Goal: Task Accomplishment & Management: Manage account settings

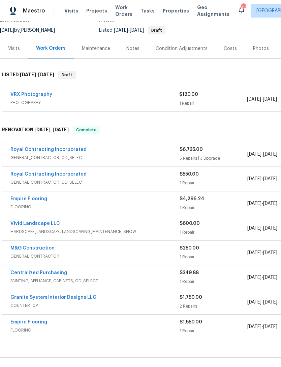
scroll to position [64, 0]
click at [66, 147] on link "Royal Contracting Incorporated" at bounding box center [48, 149] width 76 height 5
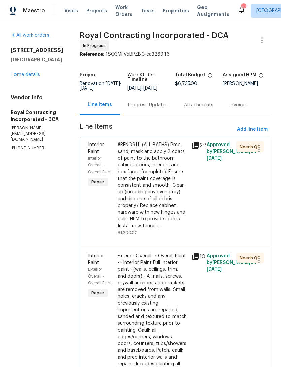
click at [154, 200] on div "#RENO911. (ALL BATHS) Prep, sand, mask and apply 2 coats of paint to the bathro…" at bounding box center [153, 185] width 70 height 88
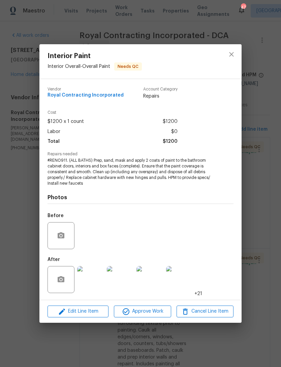
click at [196, 56] on div "Interior Paint Interior Overall - Overall Paint Needs QC" at bounding box center [140, 61] width 202 height 34
click at [232, 53] on icon "close" at bounding box center [232, 54] width 8 height 8
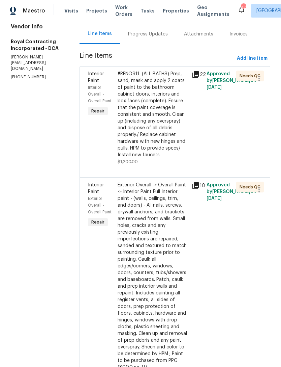
scroll to position [78, 0]
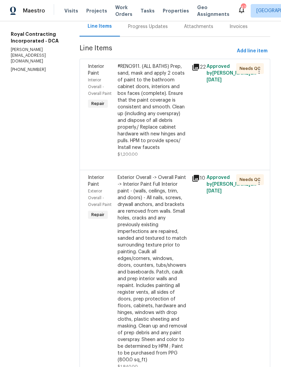
click at [163, 108] on div "#RENO911. (ALL BATHS) Prep, sand, mask and apply 2 coats of paint to the bathro…" at bounding box center [153, 107] width 70 height 88
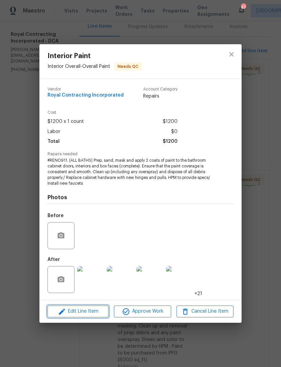
click at [89, 306] on button "Edit Line Item" at bounding box center [78, 311] width 61 height 12
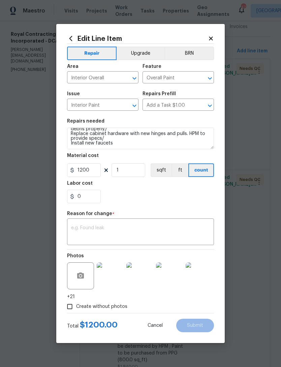
scroll to position [24, 0]
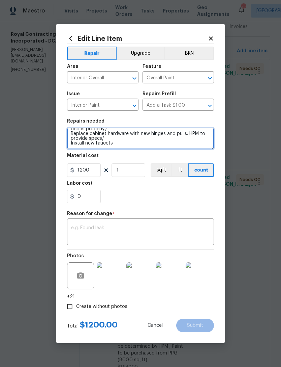
click at [127, 142] on textarea "#RENO911. (ALL BATHS) Prep, sand, mask and apply 2 coats of paint to the bathro…" at bounding box center [140, 138] width 147 height 22
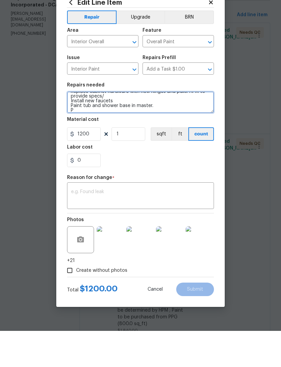
scroll to position [30, 0]
click at [154, 127] on textarea "#RENO911. (ALL BATHS) Prep, sand, mask and apply 2 coats of paint to the bathro…" at bounding box center [140, 138] width 147 height 22
type textarea "#RENO911. (ALL BATHS) Prep, sand, mask and apply 2 coats of paint to the bathro…"
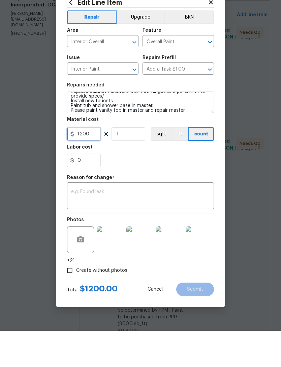
click at [91, 163] on input "1200" at bounding box center [84, 169] width 34 height 13
type input "0"
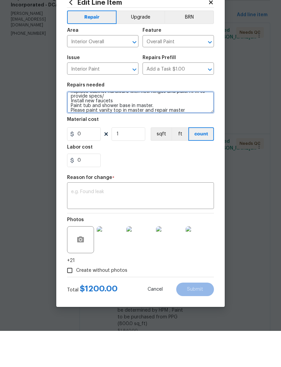
click at [97, 127] on textarea "#RENO911. (ALL BATHS) Prep, sand, mask and apply 2 coats of paint to the bathro…" at bounding box center [140, 138] width 147 height 22
type textarea "#RENO911. (ALL BATHS) Prep, sand, mask and apply 2 coats of paint to the bathro…"
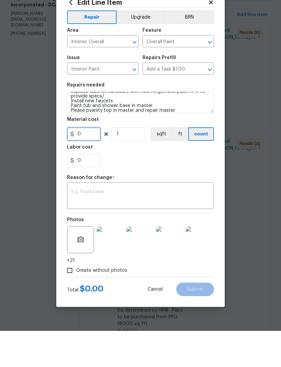
type input "0"
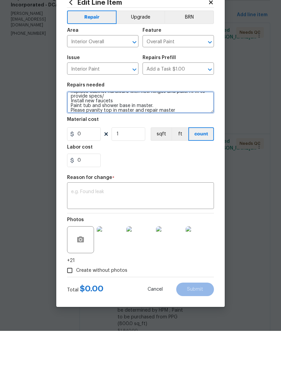
click at [90, 127] on textarea "#RENO911. (ALL BATHS) Prep, sand, mask and apply 2 coats of paint to the bathro…" at bounding box center [140, 138] width 147 height 22
click at [113, 127] on textarea "#RENO911. (ALL BATHS) Prep, sand, mask and apply 2 coats of paint to the bathro…" at bounding box center [140, 138] width 147 height 22
click at [94, 127] on textarea "#RENO911. (ALL BATHS) Prep, sand, mask and apply 2 coats of paint to the bathro…" at bounding box center [140, 138] width 147 height 22
click at [85, 127] on textarea "#RENO911. (ALL BATHS) Prep, sand, mask and apply 2 coats of paint to the bathro…" at bounding box center [140, 138] width 147 height 22
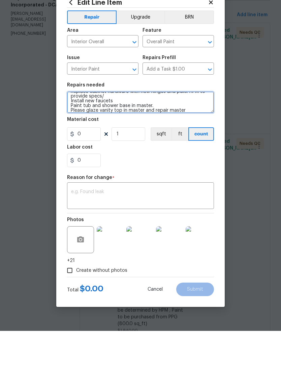
click at [189, 127] on textarea "#RENO911. (ALL BATHS) Prep, sand, mask and apply 2 coats of paint to the bathro…" at bounding box center [140, 138] width 147 height 22
click at [182, 127] on textarea "#RENO911. (ALL BATHS) Prep, sand, mask and apply 2 coats of paint to the bathro…" at bounding box center [140, 138] width 147 height 22
click at [80, 127] on textarea "#RENO911. (ALL BATHS) Prep, sand, mask and apply 2 coats of paint to the bathro…" at bounding box center [140, 138] width 147 height 22
click at [78, 127] on textarea "#RENO911. (ALL BATHS) Prep, sand, mask and apply 2 coats of paint to the bathro…" at bounding box center [140, 138] width 147 height 22
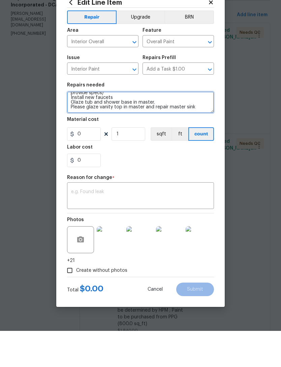
scroll to position [33, 0]
type textarea "#RENO911. (ALL BATHS) Prep, sand, mask and apply 2 coats of paint to the bathro…"
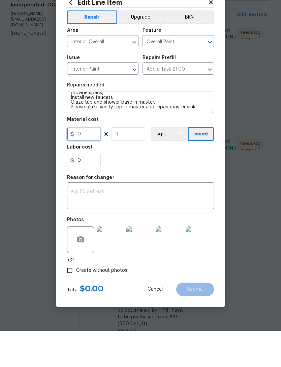
click at [94, 163] on input "0" at bounding box center [84, 169] width 34 height 13
type input "200"
click at [227, 187] on body "Maestro Visits Projects Work Orders Tasks Properties Geo Assignments [STREET_AD…" at bounding box center [140, 183] width 281 height 367
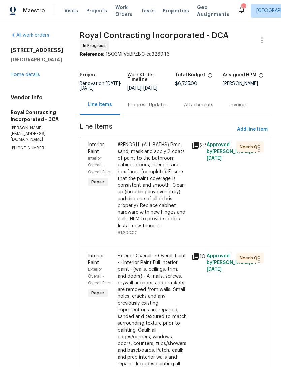
scroll to position [0, 0]
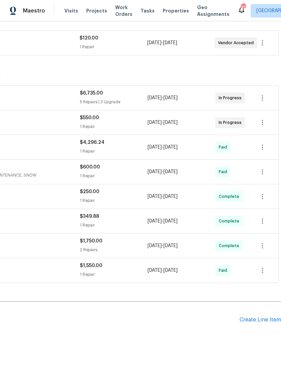
scroll to position [119, 100]
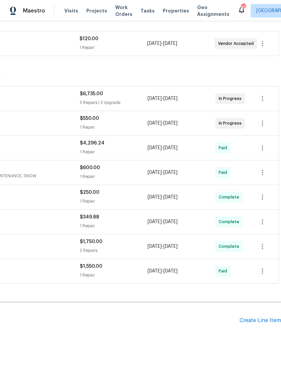
click at [262, 315] on div "Pending Line Items Create Line Item" at bounding box center [90, 319] width 381 height 31
click at [251, 321] on div "Create Line Item" at bounding box center [260, 320] width 41 height 6
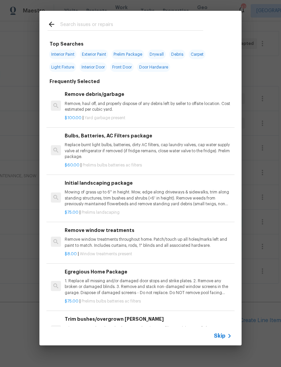
click at [220, 338] on span "Skip" at bounding box center [219, 335] width 11 height 7
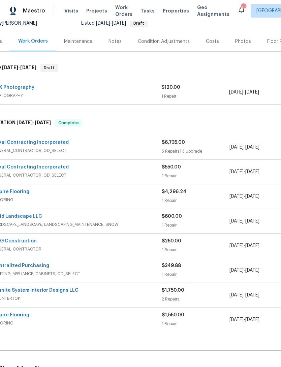
scroll to position [71, 17]
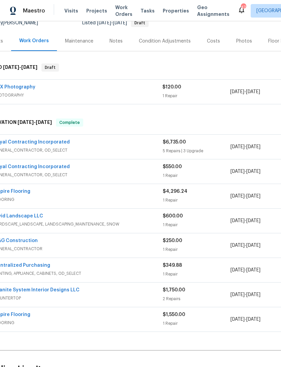
click at [145, 147] on span "GENERAL_CONTRACTOR, OD_SELECT" at bounding box center [78, 150] width 169 height 7
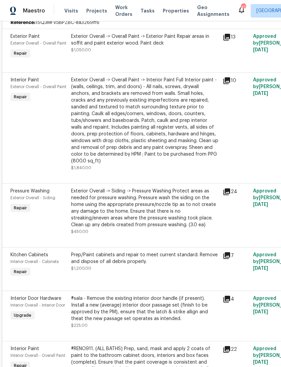
scroll to position [219, 0]
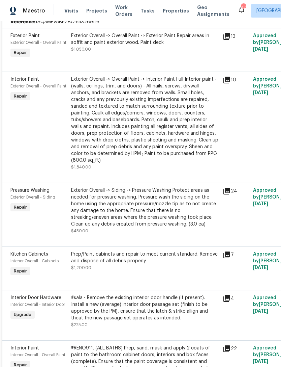
click at [123, 257] on div "Prep/Paint cabinets and repair to meet current standard. Remove and dispose of …" at bounding box center [145, 257] width 148 height 13
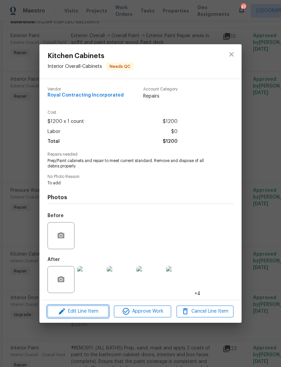
click at [87, 309] on span "Edit Line Item" at bounding box center [78, 311] width 57 height 8
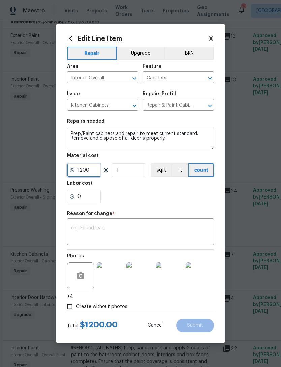
click at [94, 172] on input "1200" at bounding box center [84, 169] width 34 height 13
type input "2000"
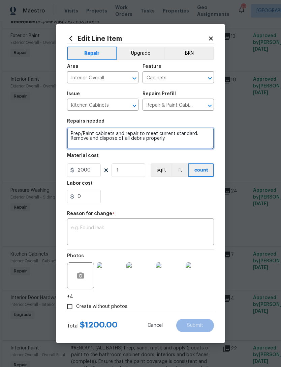
click at [91, 142] on textarea "Prep/Paint cabinets and repair to meet current standard. Remove and dispose of …" at bounding box center [140, 138] width 147 height 22
type textarea "Prep/Paint cabinets and repair to meet current standard. Remove and dispose of …"
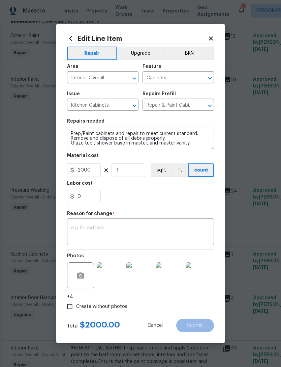
click at [95, 229] on textarea at bounding box center [140, 232] width 139 height 14
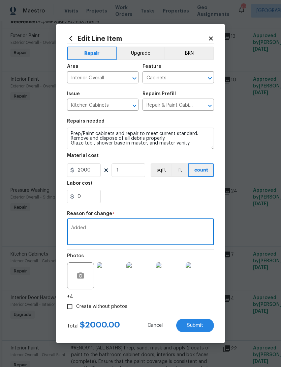
type textarea "Added"
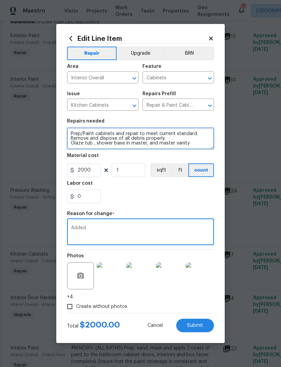
click at [191, 144] on textarea "Prep/Paint cabinets and repair to meet current standard. Remove and dispose of …" at bounding box center [140, 138] width 147 height 22
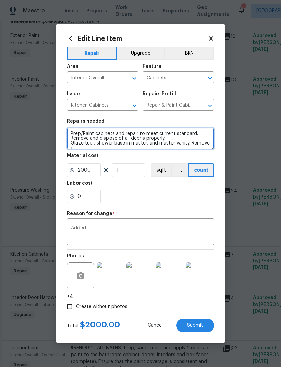
scroll to position [1, 0]
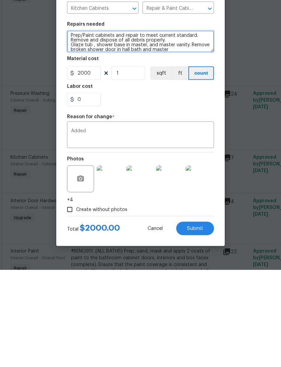
type textarea "Prep/Paint cabinets and repair to meet current standard. Remove and dispose of …"
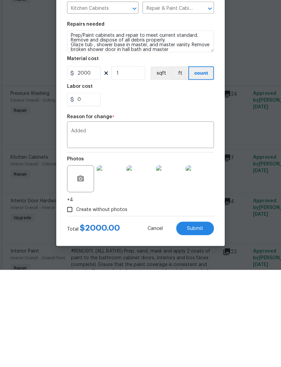
click at [107, 225] on textarea "Added" at bounding box center [140, 232] width 139 height 14
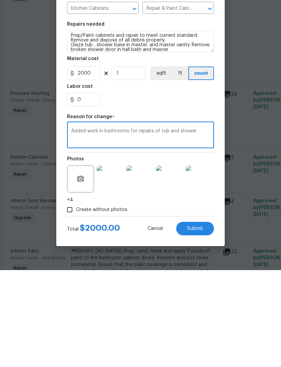
type textarea "Added work in bathrooms for repairs of tub and shower"
click at [199, 323] on span "Submit" at bounding box center [195, 325] width 16 height 5
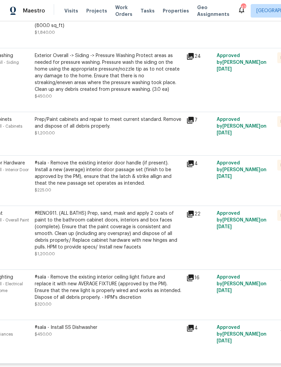
scroll to position [353, 36]
click at [112, 114] on div "Prep/Paint cabinets and repair to meet current standard. Remove and dispose of …" at bounding box center [109, 129] width 152 height 31
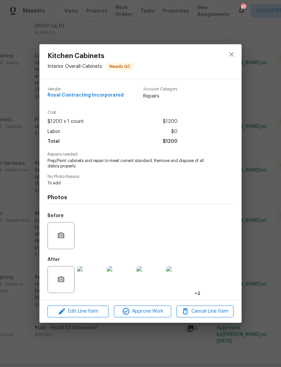
click at [202, 8] on div "Kitchen Cabinets Interior Overall - Cabinets Needs QC Vendor Royal Contracting …" at bounding box center [140, 183] width 281 height 367
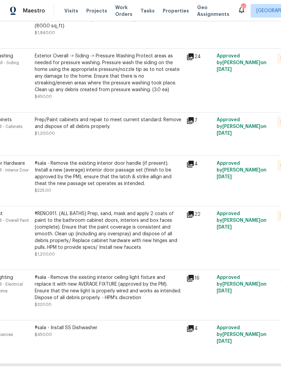
click at [99, 116] on div "Prep/Paint cabinets and repair to meet current standard. Remove and dispose of …" at bounding box center [109, 122] width 148 height 13
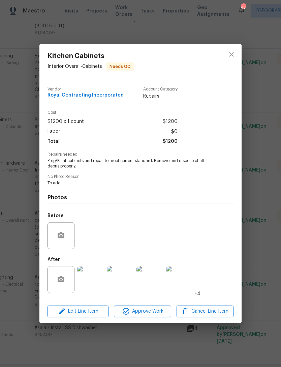
click at [199, 6] on div "Kitchen Cabinets Interior Overall - Cabinets Needs QC Vendor Royal Contracting …" at bounding box center [140, 183] width 281 height 367
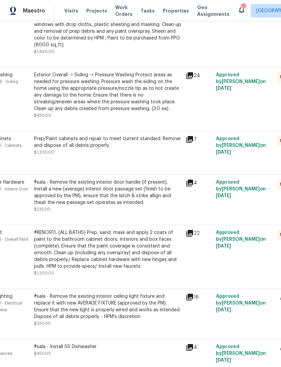
scroll to position [337, 37]
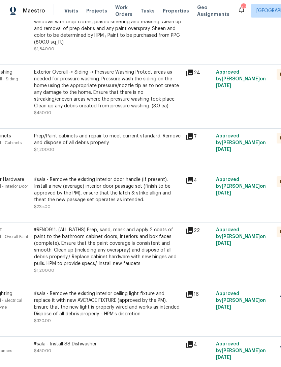
click at [112, 238] on div "#RENO911. (ALL BATHS) Prep, sand, mask and apply 2 coats of paint to the bathro…" at bounding box center [108, 246] width 148 height 40
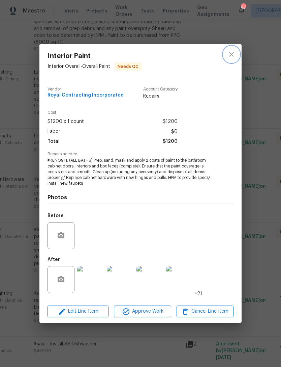
click at [230, 54] on icon "close" at bounding box center [232, 54] width 8 height 8
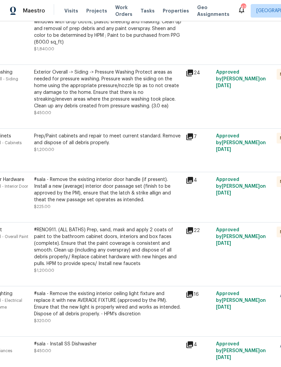
click at [97, 137] on div "Prep/Paint cabinets and repair to meet current standard. Remove and dispose of …" at bounding box center [108, 139] width 148 height 13
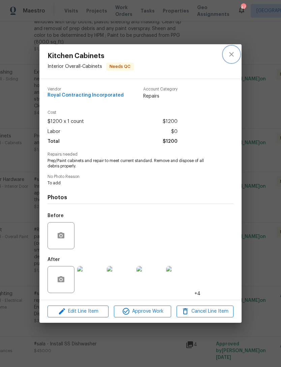
click at [235, 52] on icon "close" at bounding box center [232, 54] width 8 height 8
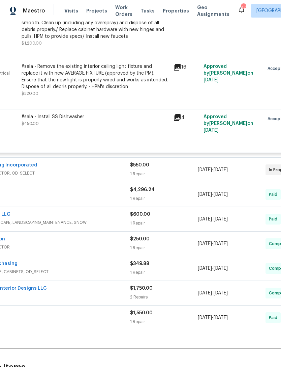
scroll to position [559, 67]
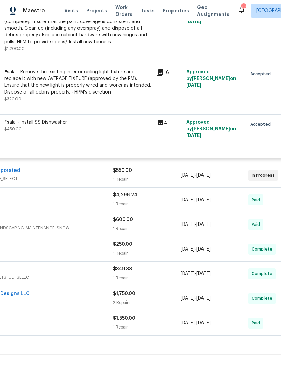
click at [96, 167] on div "Royal Contracting Incorporated" at bounding box center [28, 171] width 169 height 8
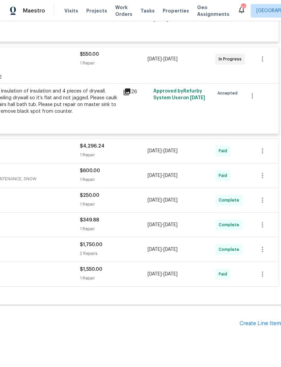
scroll to position [675, 100]
click at [256, 320] on div "Create Line Item" at bounding box center [260, 323] width 41 height 6
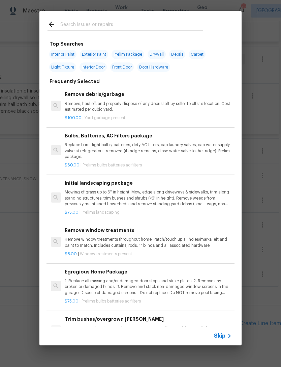
click at [97, 26] on input "text" at bounding box center [131, 25] width 143 height 10
type input "Tub"
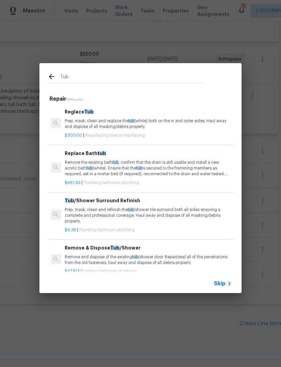
click at [106, 121] on p "Prep, mask, clean and reglaze the tub (white) both on the in and outer sides. H…" at bounding box center [148, 123] width 167 height 11
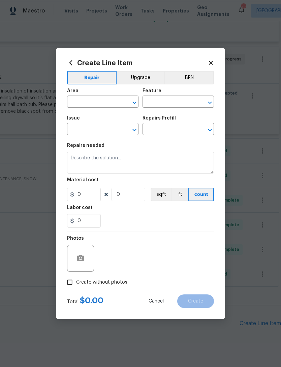
type input "Interior Resurfacing"
type input "Reglaze Tub $300.00"
type textarea "Prep, mask, clean and reglaze the tub (white) both on the in and outer sides. H…"
type input "300"
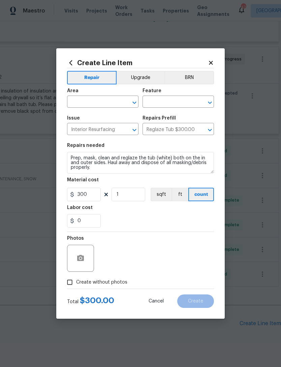
click at [141, 184] on div "Material cost" at bounding box center [140, 181] width 147 height 9
click at [127, 195] on input "1" at bounding box center [129, 193] width 34 height 13
type input "2"
click at [214, 101] on button "Open" at bounding box center [209, 102] width 9 height 9
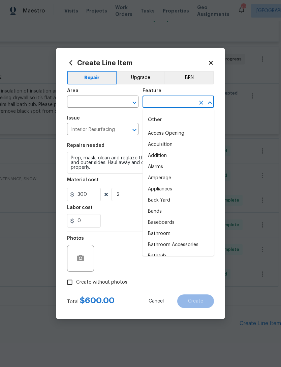
click at [161, 234] on li "Bathroom" at bounding box center [178, 233] width 71 height 11
type input "Bathroom"
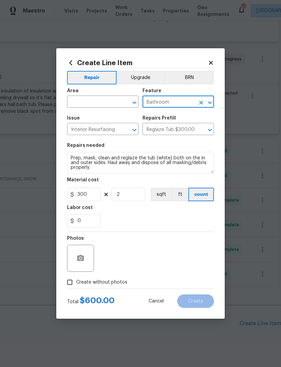
click at [132, 100] on icon "Open" at bounding box center [134, 102] width 8 height 8
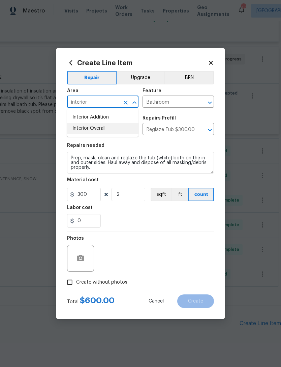
click at [101, 127] on li "Interior Overall" at bounding box center [102, 128] width 71 height 11
type input "Interior Overall"
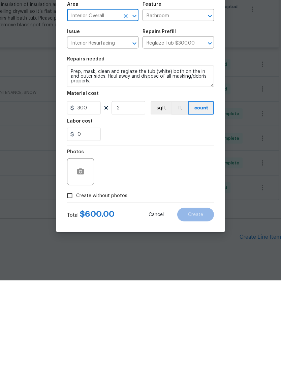
click at [76, 275] on input "Create without photos" at bounding box center [69, 281] width 13 height 13
checkbox input "true"
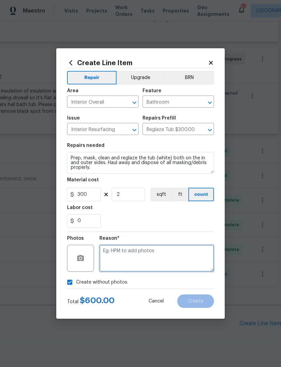
click at [123, 257] on textarea at bounding box center [156, 257] width 115 height 27
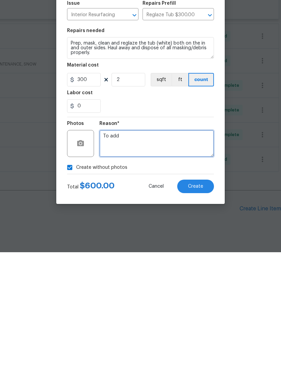
type textarea "To add"
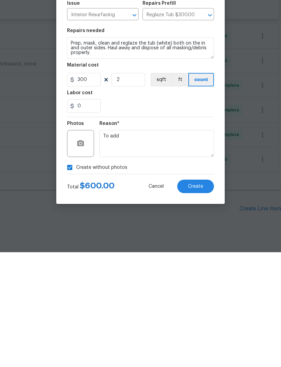
click at [202, 294] on button "Create" at bounding box center [195, 300] width 37 height 13
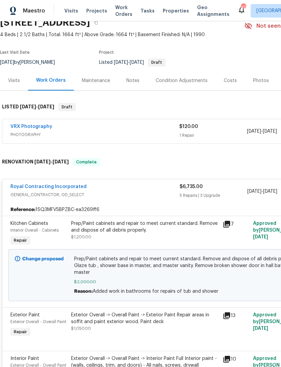
scroll to position [32, 0]
click at [60, 184] on link "Royal Contracting Incorporated" at bounding box center [48, 186] width 76 height 5
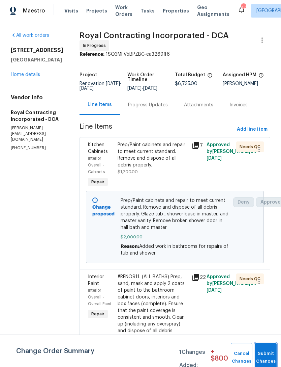
click at [267, 362] on span "Submit Changes" at bounding box center [266, 357] width 15 height 16
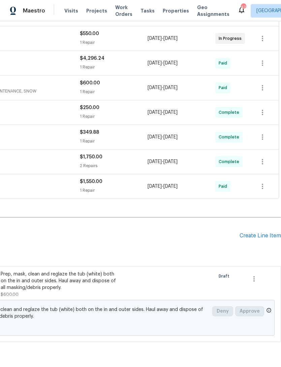
scroll to position [203, 100]
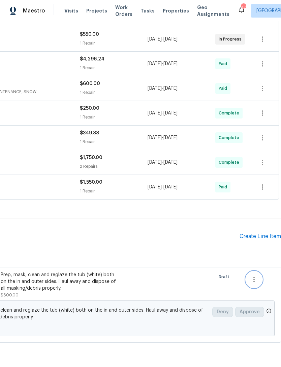
click at [254, 274] on button "button" at bounding box center [254, 279] width 16 height 16
click at [256, 280] on li "Cancel" at bounding box center [259, 278] width 26 height 11
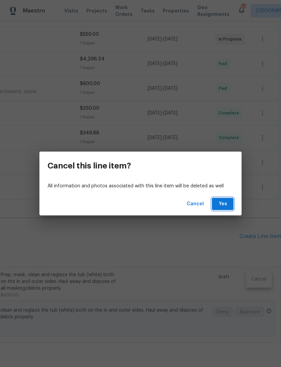
click at [226, 200] on span "Yes" at bounding box center [222, 204] width 11 height 8
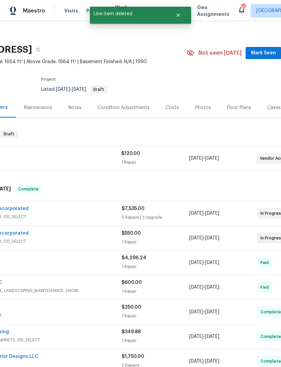
scroll to position [2, 59]
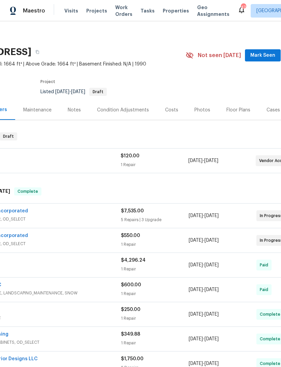
click at [159, 215] on div "$7,535.00 5 Repairs | 3 Upgrade" at bounding box center [155, 215] width 68 height 16
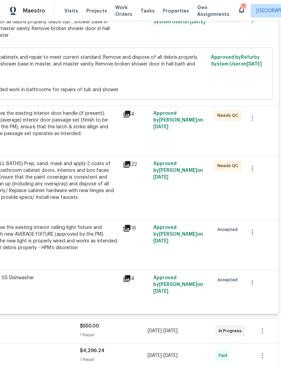
scroll to position [458, 100]
click at [98, 113] on div "#sala - Remove the existing interior door handle (if present). Install a new (a…" at bounding box center [45, 123] width 148 height 27
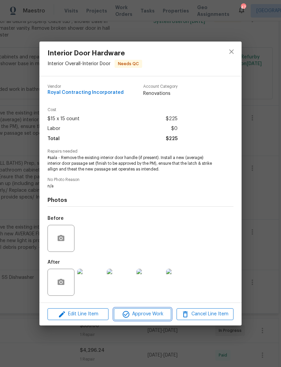
click at [151, 313] on span "Approve Work" at bounding box center [142, 314] width 53 height 8
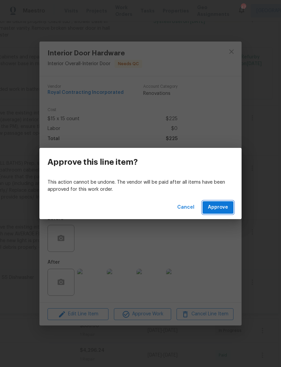
click at [222, 205] on span "Approve" at bounding box center [218, 207] width 20 height 8
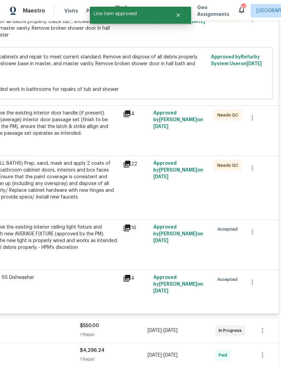
scroll to position [145, 100]
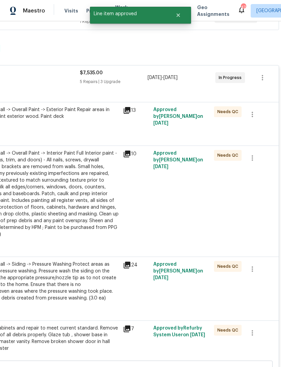
click at [108, 106] on div "Exterior Overall -> Overall Paint -> Exterior Paint Repair areas in soffit and …" at bounding box center [45, 112] width 148 height 13
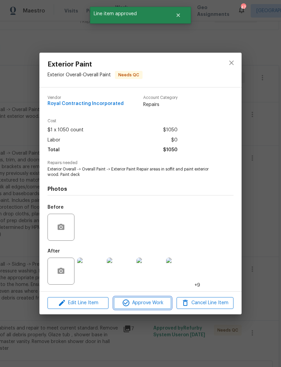
click at [147, 299] on button "Approve Work" at bounding box center [142, 303] width 57 height 12
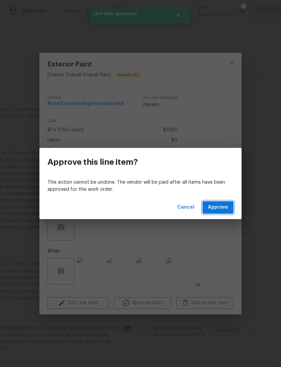
click at [220, 210] on span "Approve" at bounding box center [218, 207] width 20 height 8
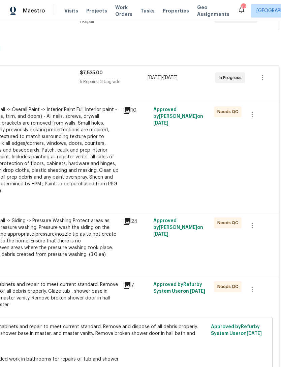
click at [83, 161] on div "Exterior Overall -> Overall Paint -> Interior Paint Full Interior paint - (wall…" at bounding box center [45, 150] width 148 height 88
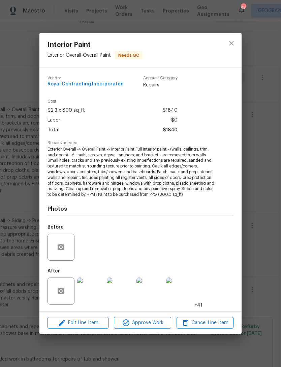
click at [148, 311] on div at bounding box center [140, 311] width 202 height 0
click at [148, 310] on div "Vendor Royal Contracting Incorporated Account Category Repairs Cost $2.3 x 800 …" at bounding box center [140, 189] width 202 height 243
click at [150, 317] on button "Approve Work" at bounding box center [142, 323] width 57 height 12
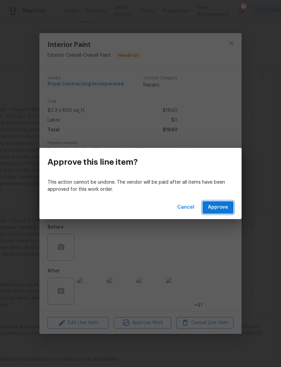
click at [222, 209] on span "Approve" at bounding box center [218, 207] width 20 height 8
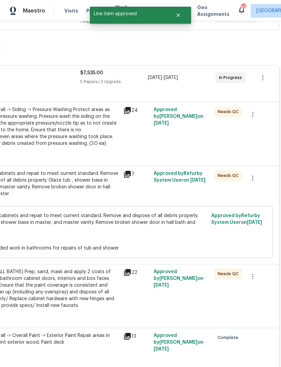
scroll to position [145, 98]
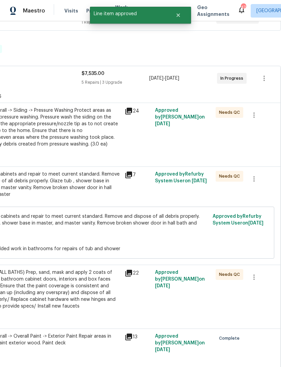
click at [101, 125] on div "Exterior Overall -> Siding -> Pressure Washing Protect areas as needed for pres…" at bounding box center [47, 127] width 148 height 40
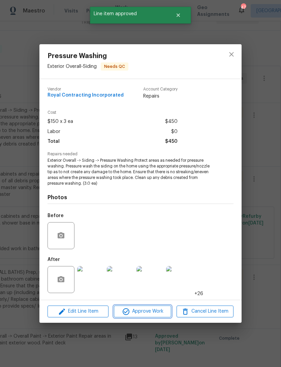
click at [151, 308] on span "Approve Work" at bounding box center [142, 311] width 53 height 8
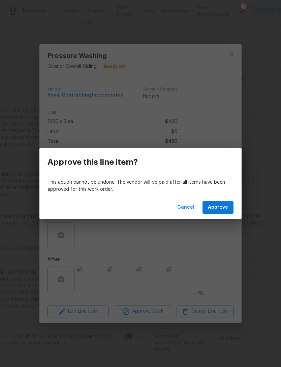
click at [219, 196] on div "Cancel Approve" at bounding box center [140, 207] width 202 height 23
click at [222, 205] on span "Approve" at bounding box center [218, 207] width 20 height 8
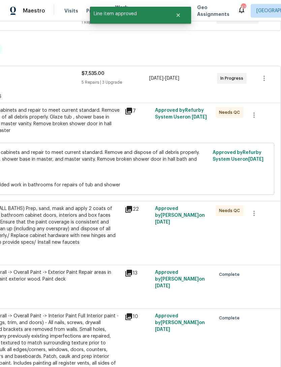
click at [74, 226] on div "#RENO911. (ALL BATHS) Prep, sand, mask and apply 2 coats of paint to the bathro…" at bounding box center [47, 225] width 148 height 40
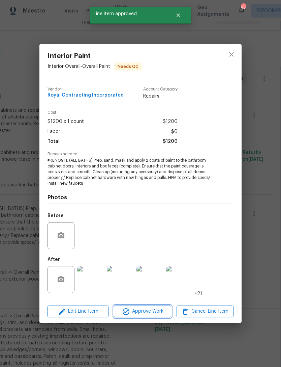
click at [148, 310] on span "Approve Work" at bounding box center [142, 311] width 53 height 8
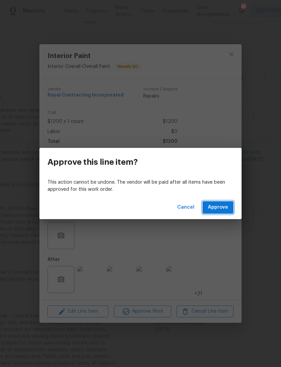
click at [229, 201] on button "Approve" at bounding box center [218, 207] width 31 height 12
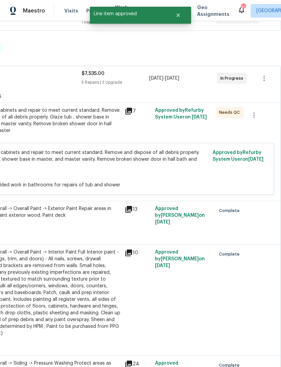
click at [85, 121] on div "Prep/Paint cabinets and repair to meet current standard. Remove and dispose of …" at bounding box center [47, 120] width 148 height 27
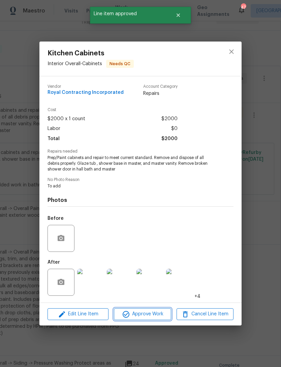
click at [145, 315] on span "Approve Work" at bounding box center [142, 314] width 53 height 8
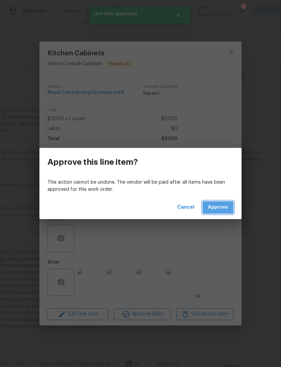
click at [219, 206] on span "Approve" at bounding box center [218, 207] width 20 height 8
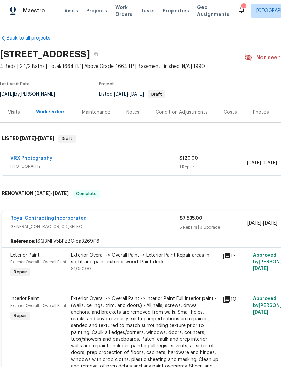
scroll to position [0, 0]
click at [232, 115] on div "Costs" at bounding box center [230, 112] width 13 height 7
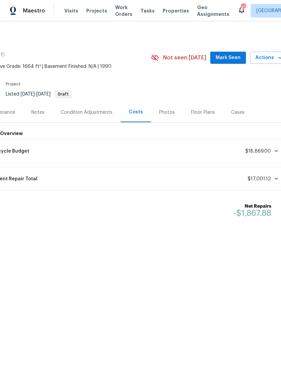
scroll to position [0, 93]
